Goal: Navigation & Orientation: Locate item on page

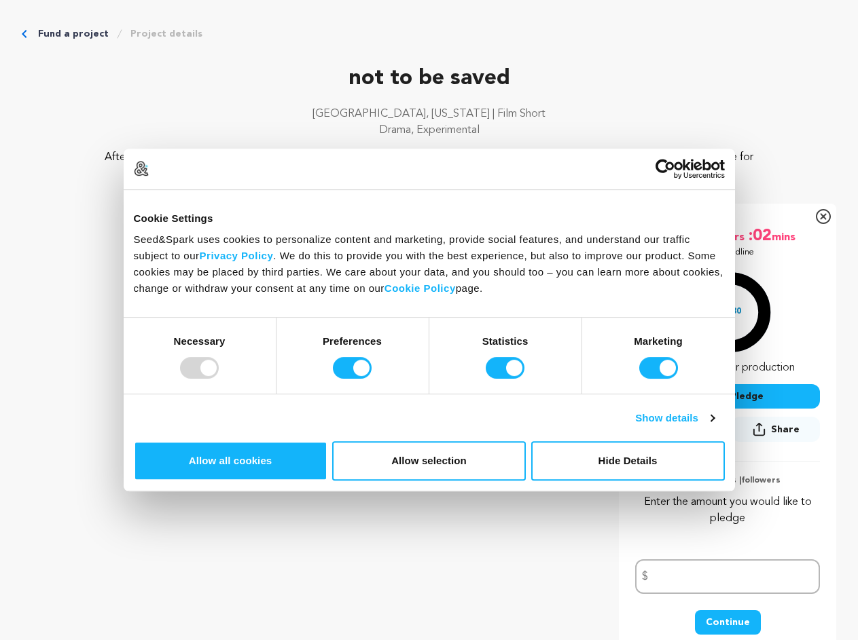
click at [219, 379] on div at bounding box center [199, 368] width 39 height 22
click at [371, 379] on input "Preferences" at bounding box center [352, 368] width 39 height 22
checkbox input "false"
click at [507, 379] on input "Statistics" at bounding box center [504, 368] width 39 height 22
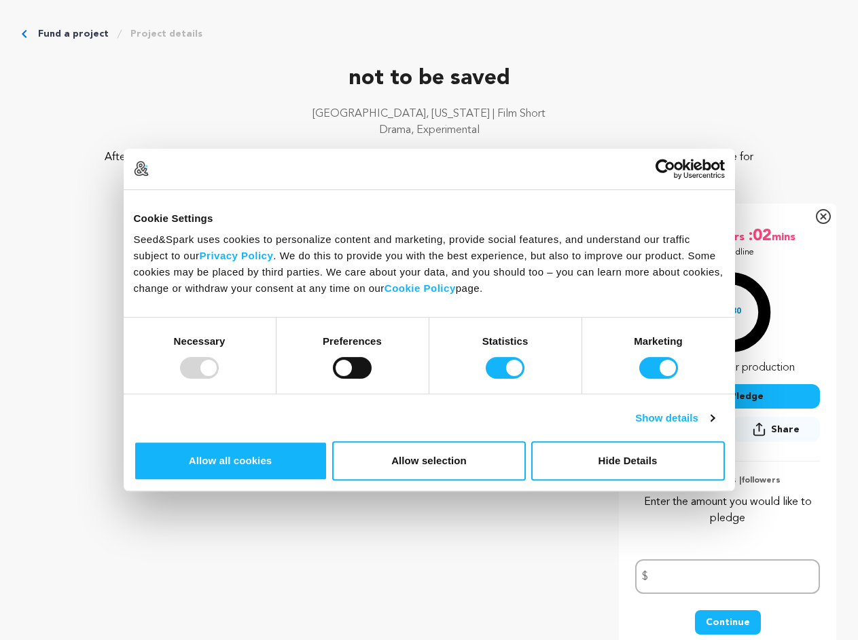
checkbox input "false"
click at [639, 379] on input "Marketing" at bounding box center [658, 368] width 39 height 22
checkbox input "false"
click at [714, 426] on link "Show details" at bounding box center [674, 418] width 79 height 16
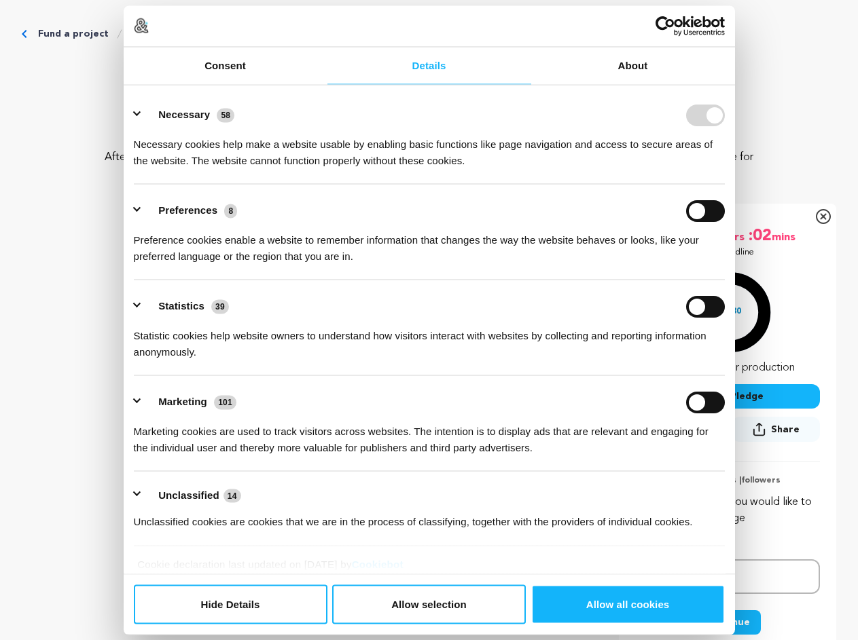
click at [735, 474] on div "Details Necessary 58 Necessary cookies help make a website usable by enabling b…" at bounding box center [429, 330] width 611 height 490
click at [125, 39] on icon "Breadcrumb" at bounding box center [119, 34] width 11 height 11
